Goal: Transaction & Acquisition: Purchase product/service

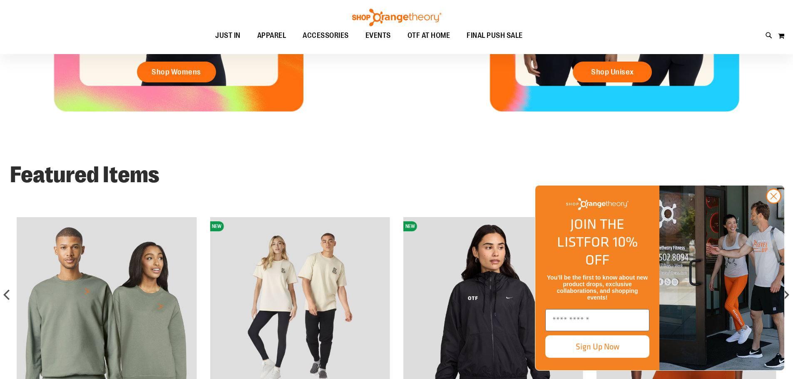
scroll to position [894, 0]
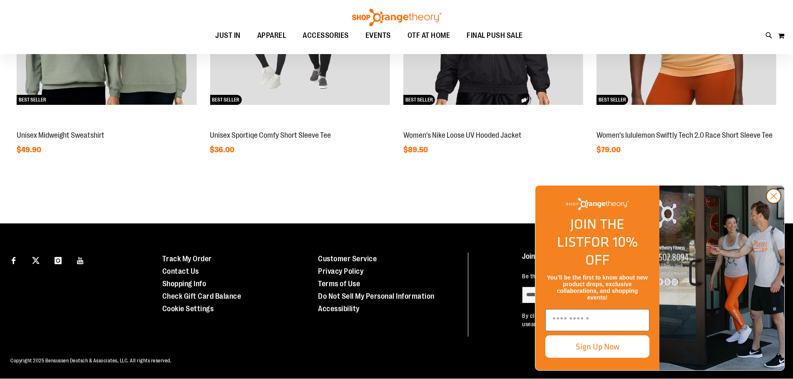
click at [771, 203] on circle "Close dialog" at bounding box center [774, 197] width 14 height 14
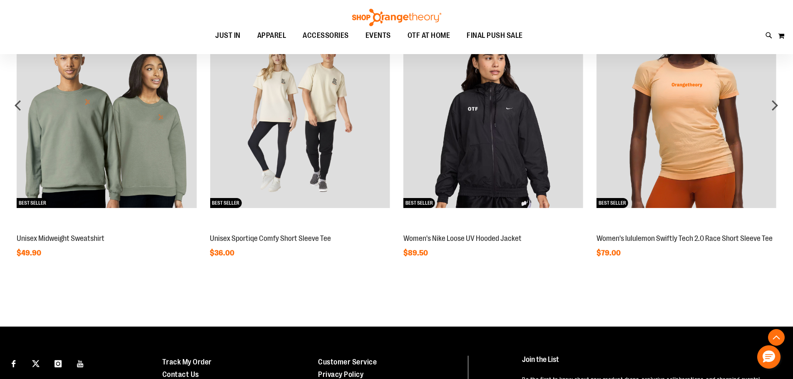
scroll to position [727, 0]
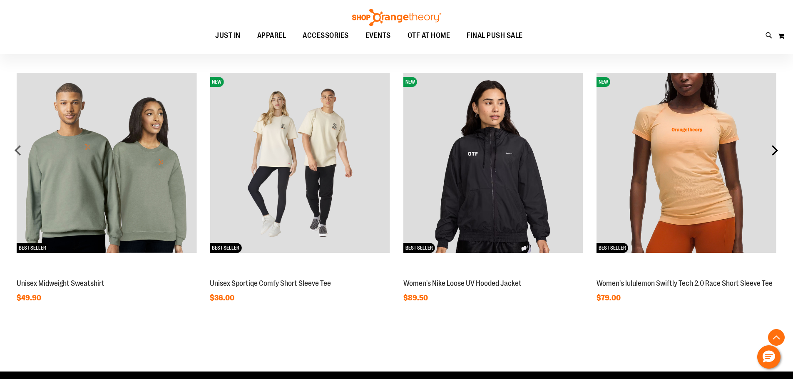
click at [776, 155] on div "next" at bounding box center [775, 150] width 17 height 17
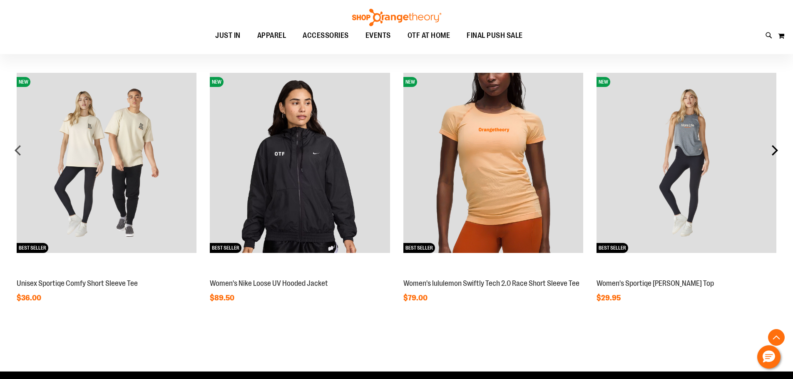
click at [776, 155] on div "next" at bounding box center [775, 150] width 17 height 17
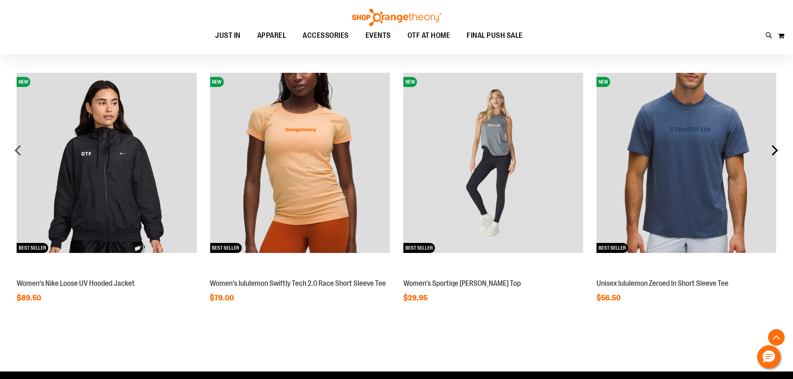
click at [776, 155] on div "next" at bounding box center [775, 150] width 17 height 17
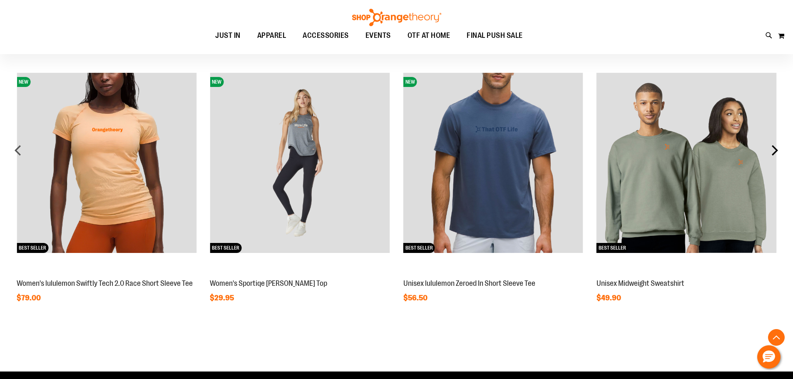
click at [776, 155] on div "next" at bounding box center [775, 150] width 17 height 17
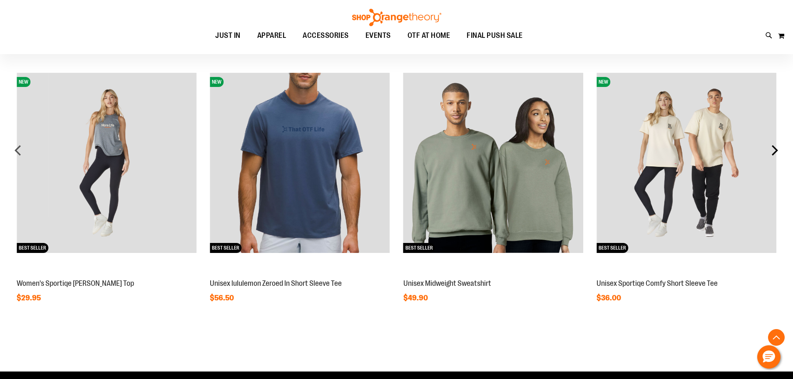
click at [776, 155] on div "next" at bounding box center [775, 150] width 17 height 17
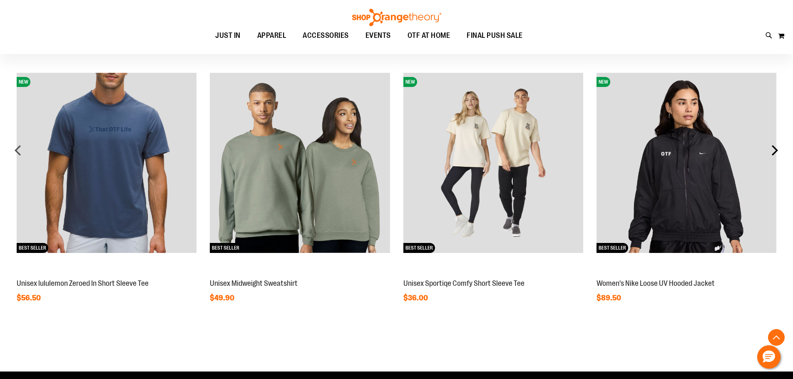
click at [776, 155] on div "next" at bounding box center [775, 150] width 17 height 17
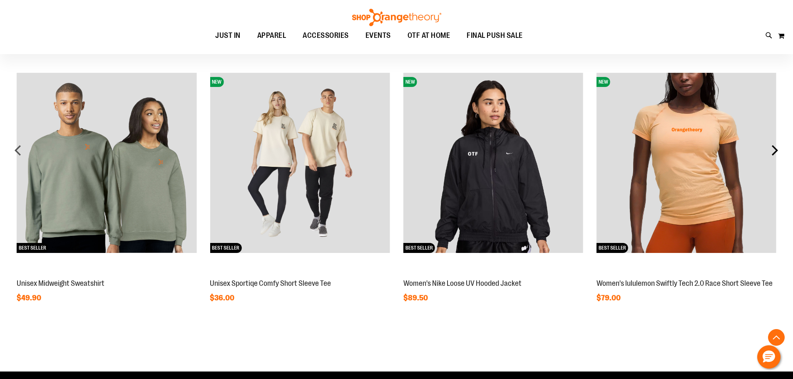
click at [776, 155] on div "next" at bounding box center [775, 150] width 17 height 17
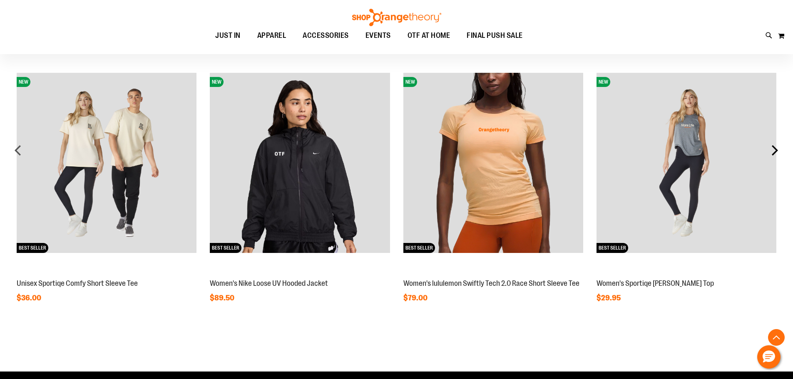
click at [776, 155] on div "next" at bounding box center [775, 150] width 17 height 17
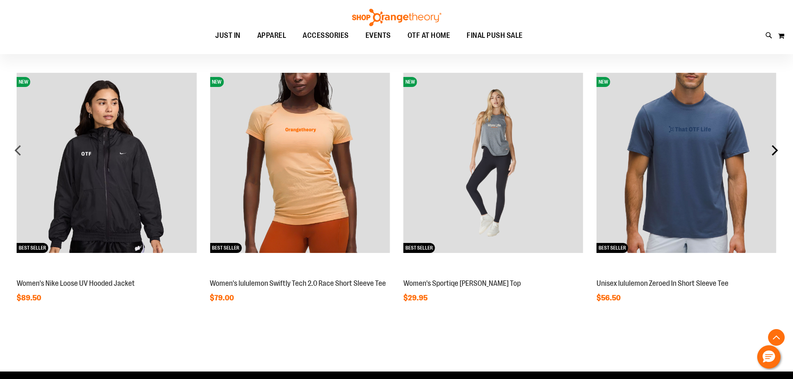
click at [776, 155] on div "next" at bounding box center [775, 150] width 17 height 17
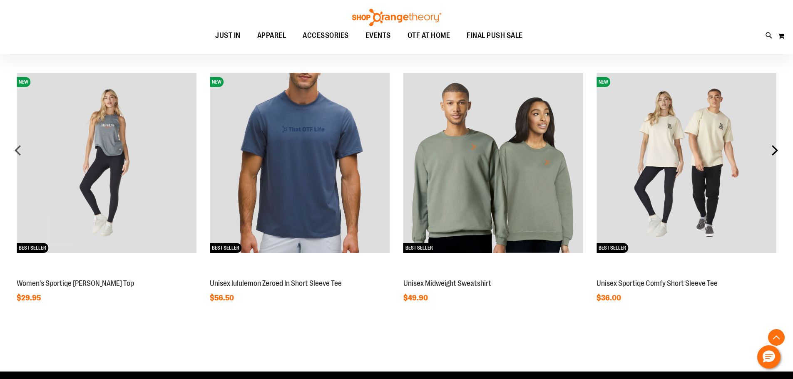
click at [776, 155] on div "next" at bounding box center [775, 150] width 17 height 17
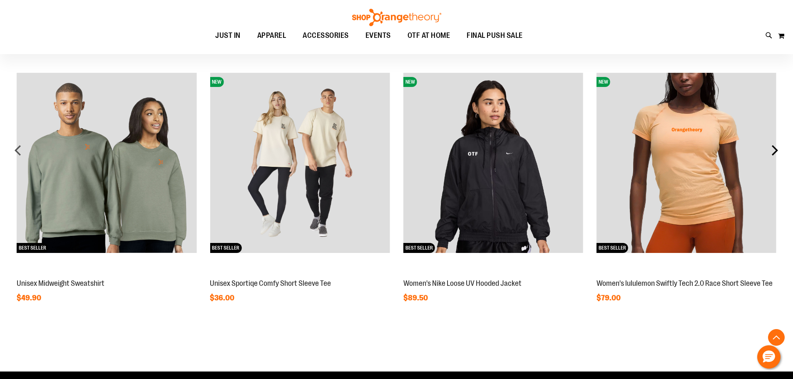
click at [776, 155] on div "next" at bounding box center [775, 150] width 17 height 17
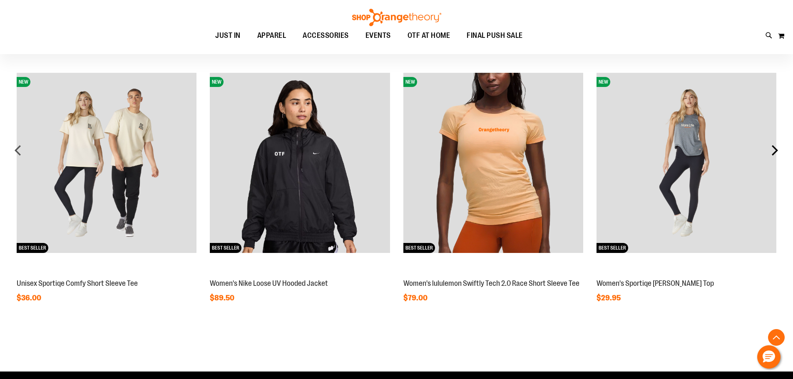
click at [776, 155] on div "next" at bounding box center [775, 150] width 17 height 17
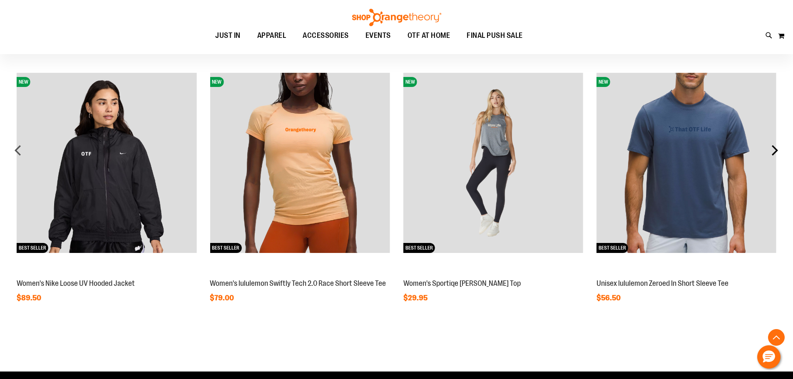
click at [776, 155] on div "next" at bounding box center [775, 150] width 17 height 17
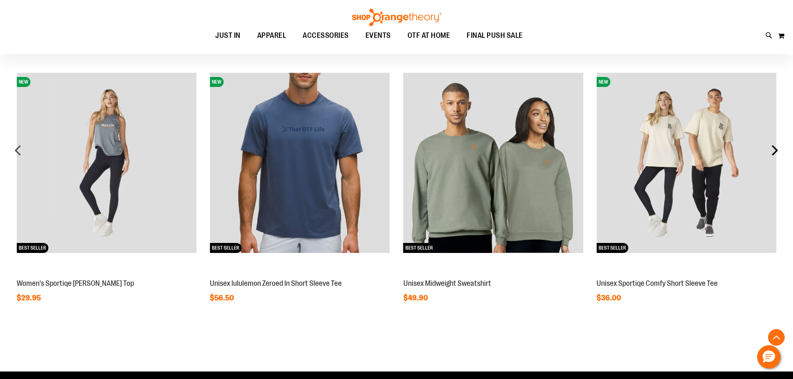
click at [776, 155] on div "next" at bounding box center [775, 150] width 17 height 17
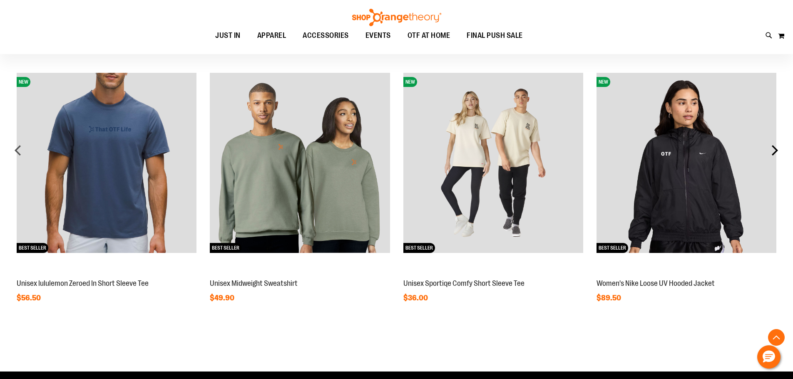
click at [776, 155] on div "next" at bounding box center [775, 150] width 17 height 17
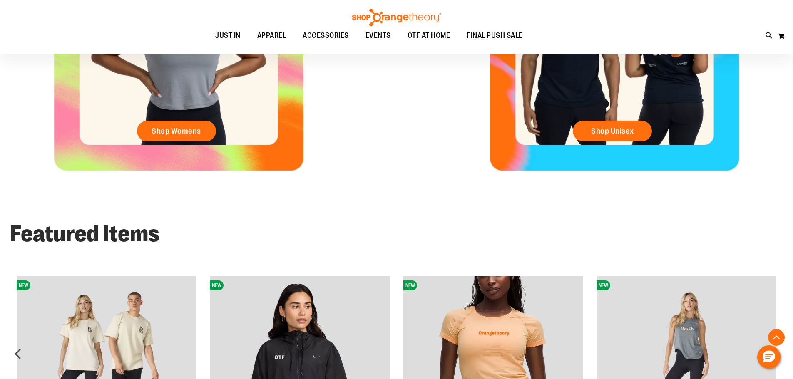
scroll to position [477, 0]
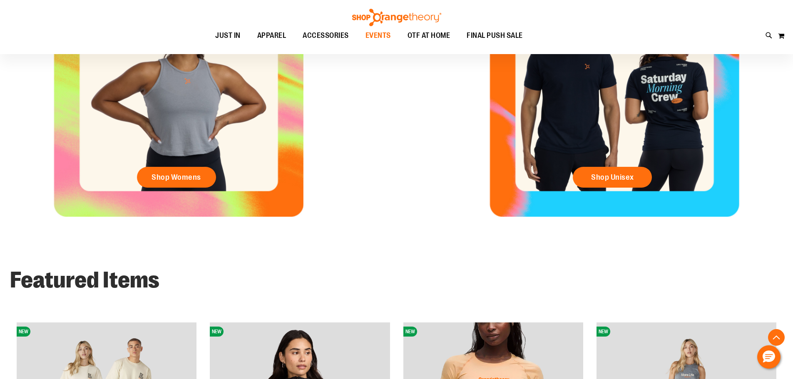
click at [382, 37] on span "EVENTS" at bounding box center [378, 35] width 25 height 19
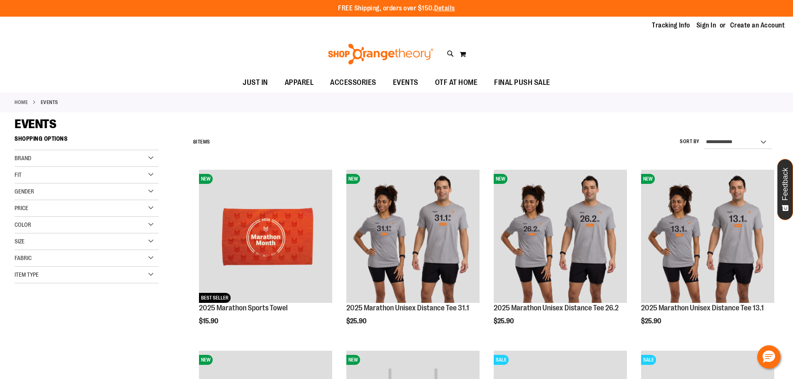
click at [91, 159] on div "Brand" at bounding box center [87, 158] width 144 height 17
click at [57, 178] on link "Orangetheory" at bounding box center [81, 175] width 138 height 9
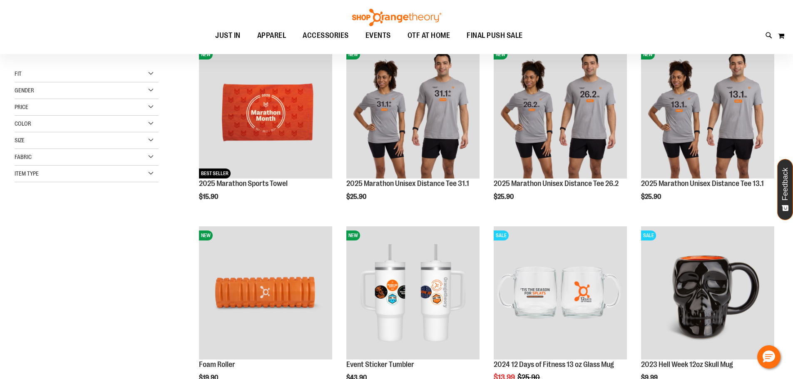
scroll to position [132, 0]
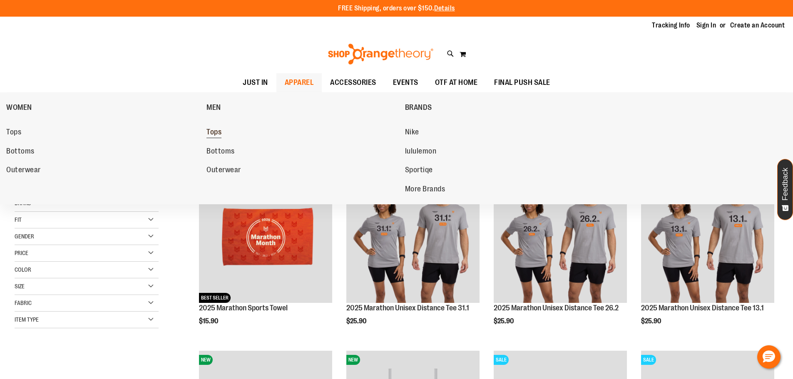
click at [217, 131] on span "Tops" at bounding box center [214, 133] width 15 height 10
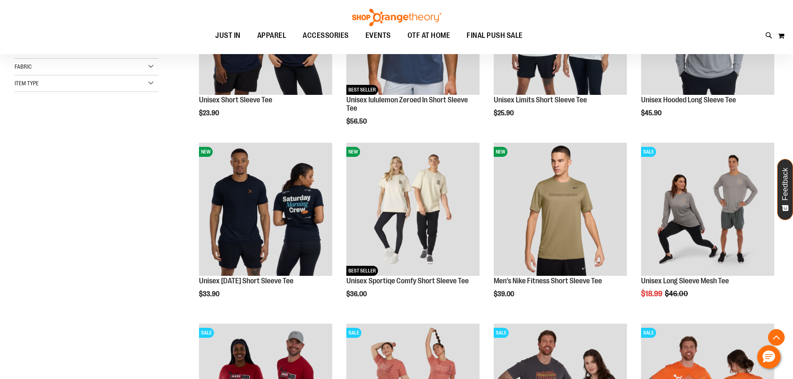
scroll to position [416, 0]
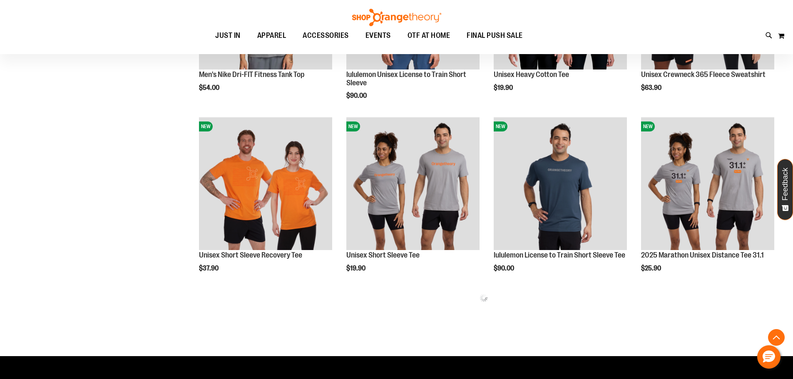
scroll to position [708, 0]
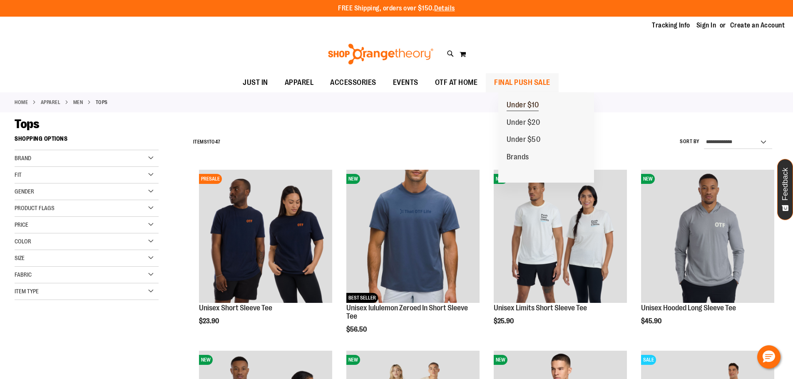
click at [525, 101] on span "Under $10" at bounding box center [523, 106] width 32 height 10
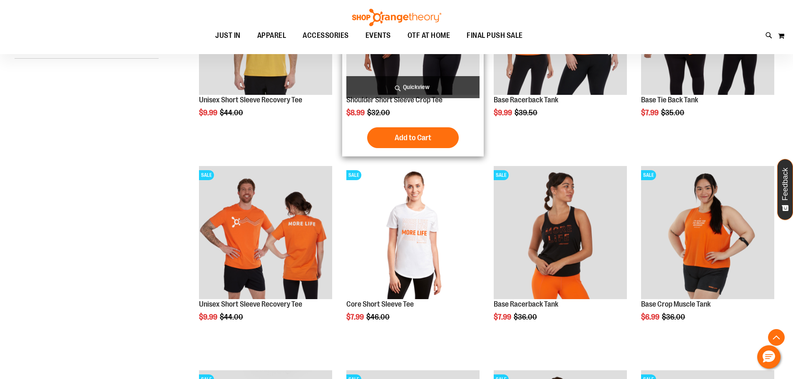
scroll to position [416, 0]
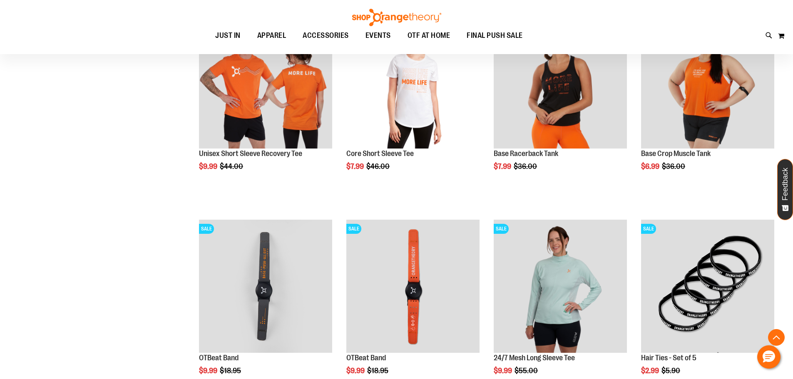
scroll to position [333, 0]
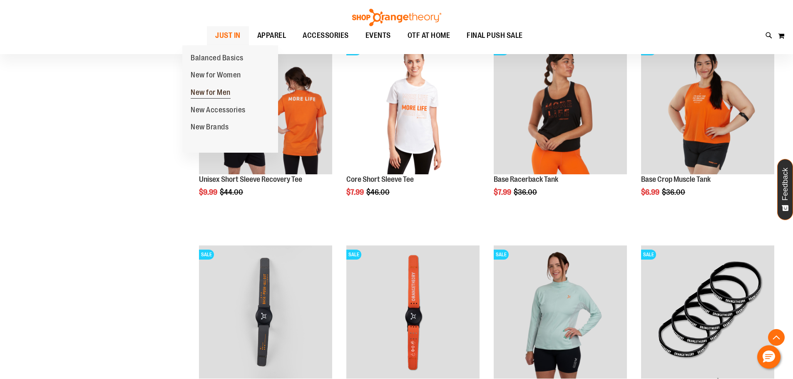
click at [218, 91] on span "New for Men" at bounding box center [211, 93] width 40 height 10
